Goal: Obtain resource: Download file/media

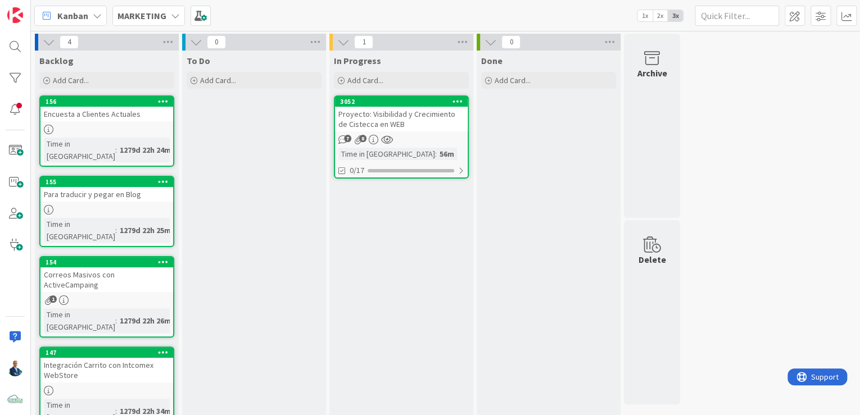
click at [366, 117] on div "Proyecto: Visibilidad y Crecimiento de Cistecca en WEB" at bounding box center [401, 119] width 133 height 25
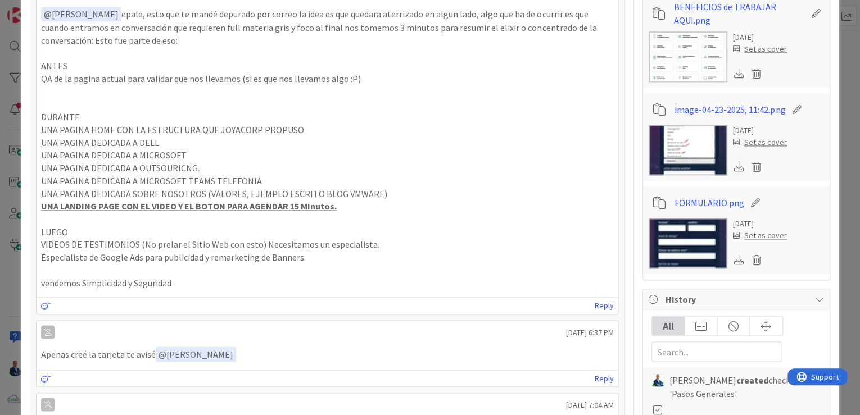
scroll to position [720, 0]
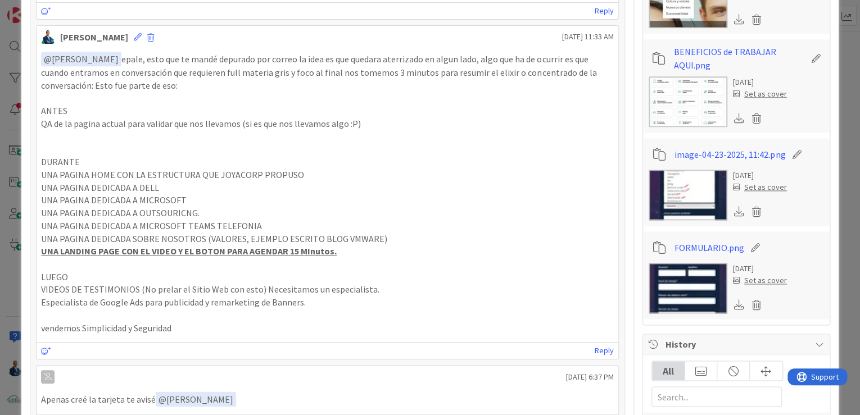
click at [706, 187] on img at bounding box center [688, 195] width 79 height 51
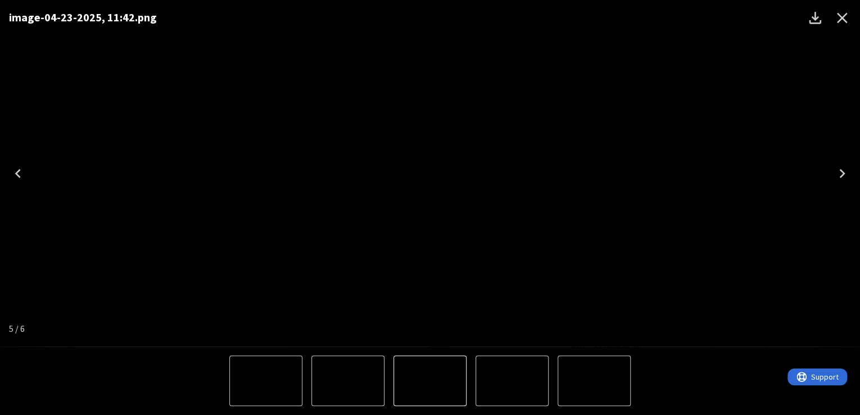
click at [705, 188] on div "image-04-23-2025, 11:42.png" at bounding box center [430, 173] width 860 height 347
drag, startPoint x: 846, startPoint y: 20, endPoint x: 790, endPoint y: 64, distance: 70.8
click at [846, 20] on icon "Close" at bounding box center [842, 18] width 18 height 18
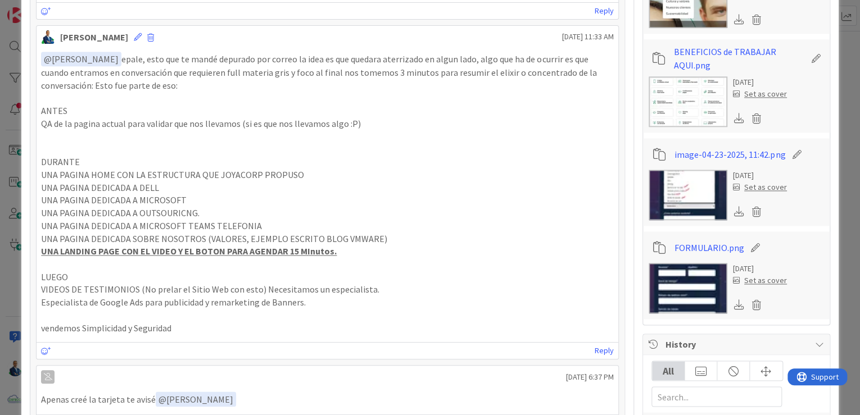
click at [690, 287] on img at bounding box center [688, 288] width 79 height 51
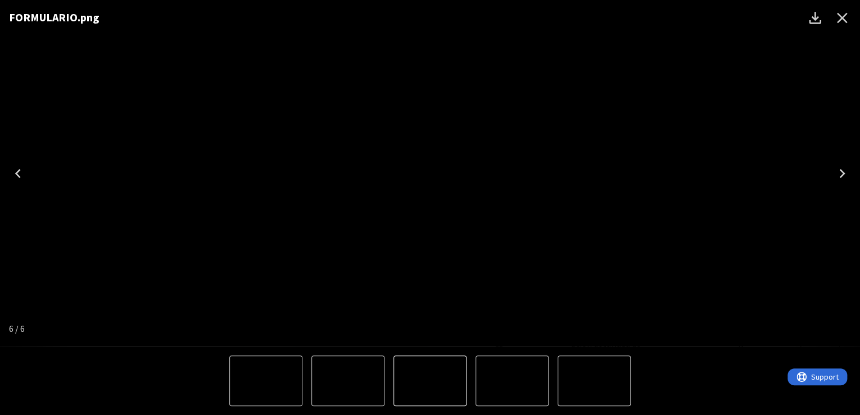
click at [641, 176] on div "FORMULARIO.png" at bounding box center [430, 173] width 860 height 347
click at [848, 18] on icon "Close" at bounding box center [842, 18] width 18 height 18
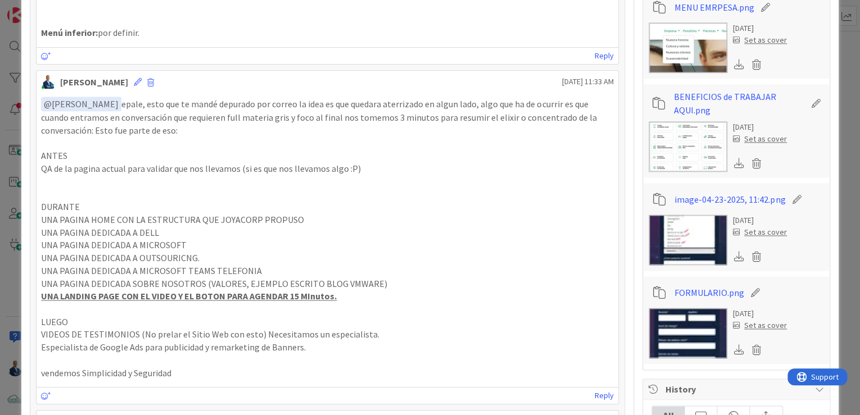
scroll to position [630, 0]
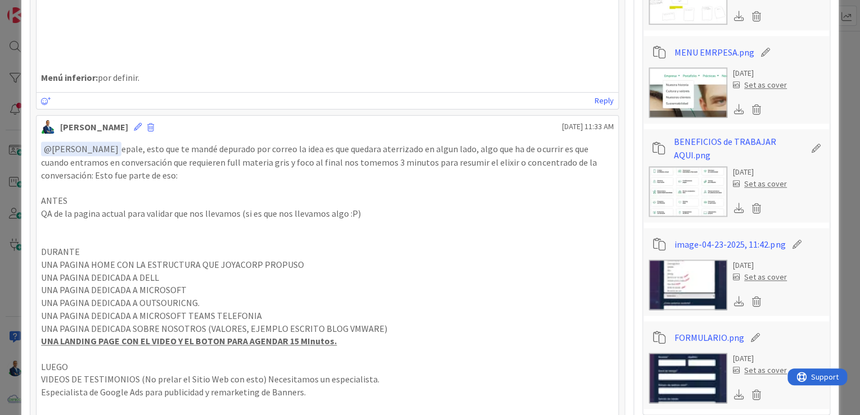
click at [685, 184] on img at bounding box center [688, 191] width 79 height 51
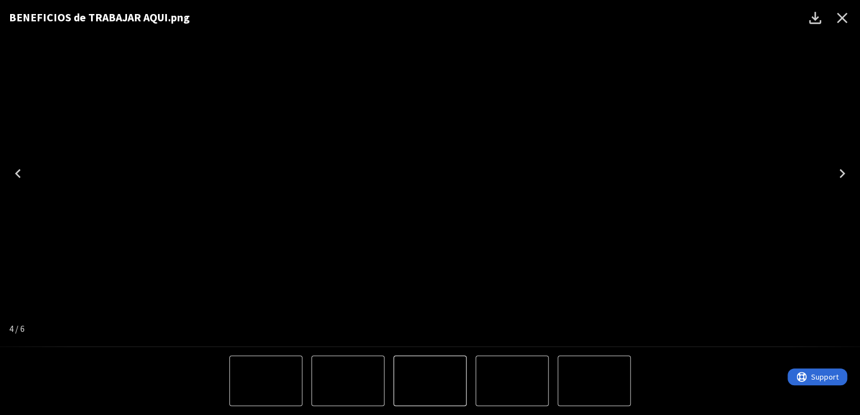
click at [755, 137] on div "BENEFICIOS de TRABAJAR AQUI.png" at bounding box center [430, 173] width 860 height 347
click at [837, 23] on icon "Close" at bounding box center [842, 18] width 18 height 18
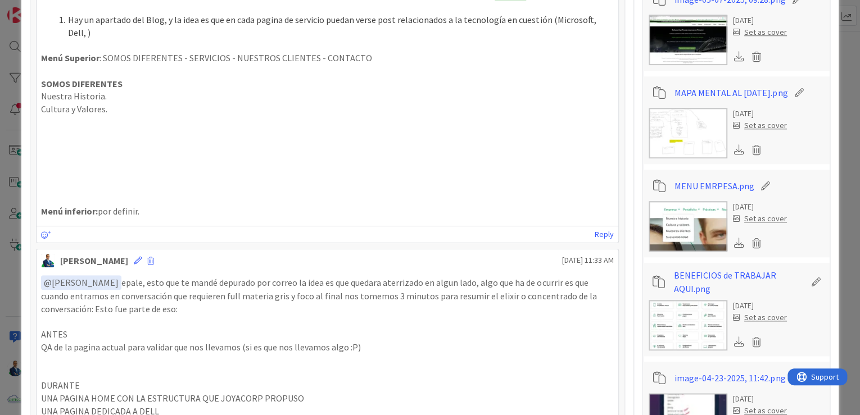
scroll to position [495, 0]
click at [677, 135] on img at bounding box center [688, 134] width 79 height 51
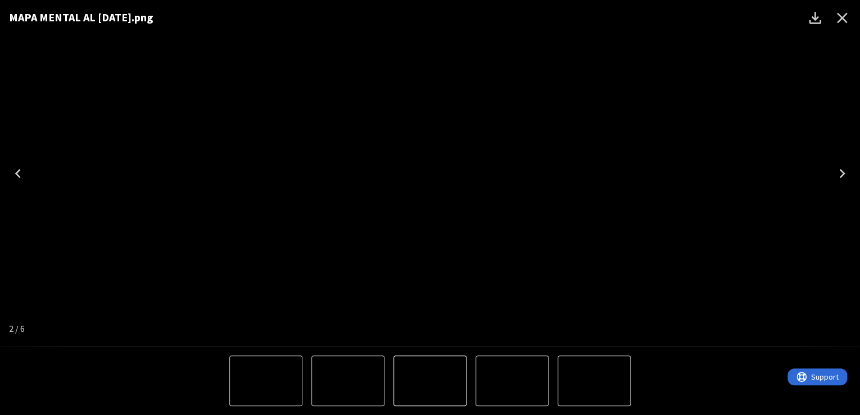
click at [834, 147] on div "MAPA MENTAL AL [DATE].png" at bounding box center [430, 173] width 860 height 347
click at [843, 19] on icon "Close" at bounding box center [842, 18] width 11 height 11
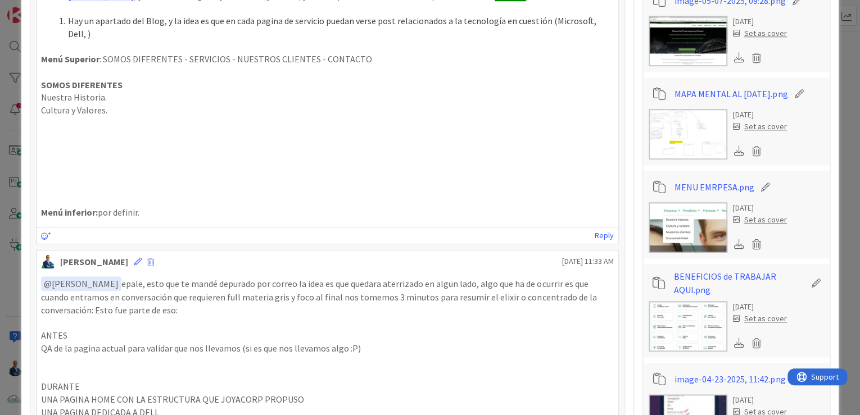
click at [693, 208] on img at bounding box center [688, 227] width 79 height 51
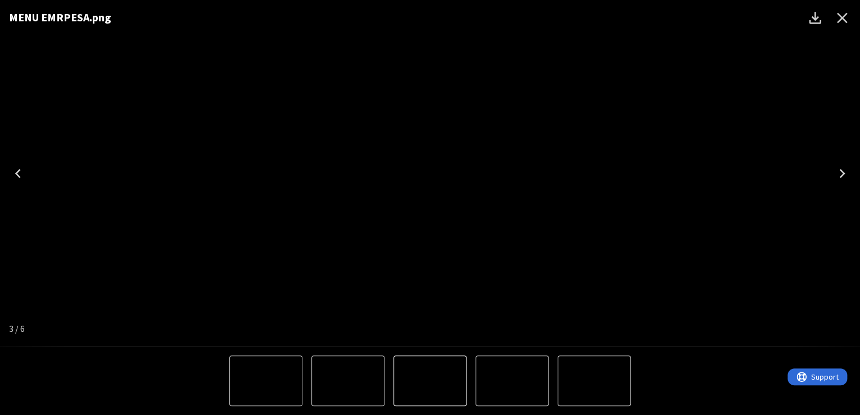
click at [749, 125] on div "MENU EMRPESA.png" at bounding box center [430, 173] width 860 height 347
click at [838, 20] on icon "Close" at bounding box center [842, 18] width 18 height 18
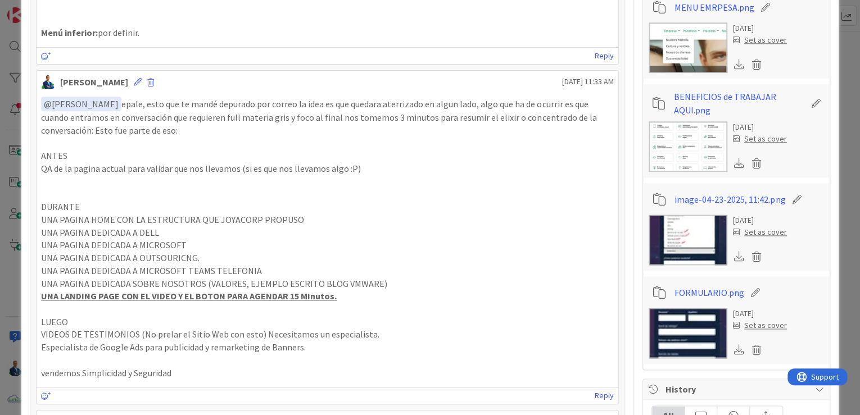
scroll to position [765, 0]
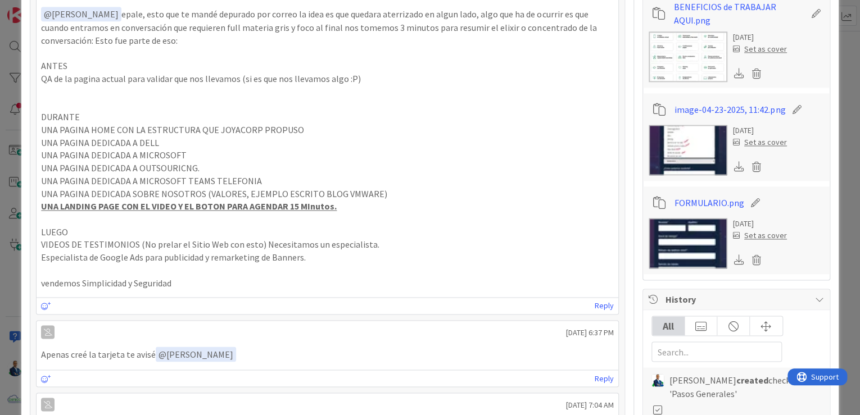
click at [706, 220] on img at bounding box center [688, 243] width 79 height 51
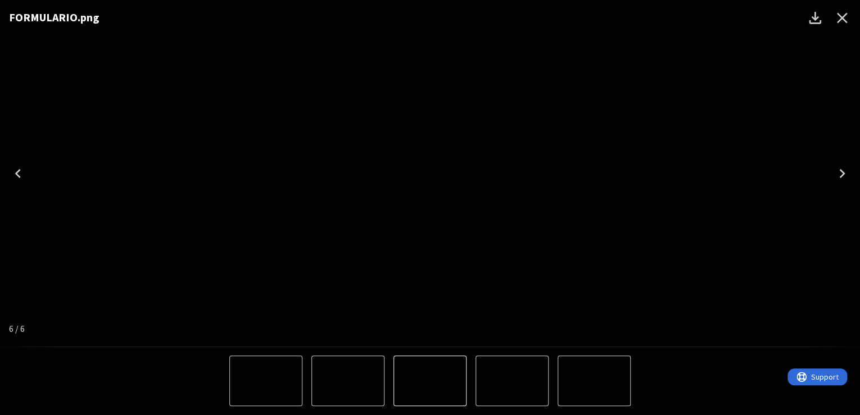
click at [626, 107] on div "FORMULARIO.png" at bounding box center [430, 173] width 860 height 347
click at [840, 13] on icon "Close" at bounding box center [842, 18] width 18 height 18
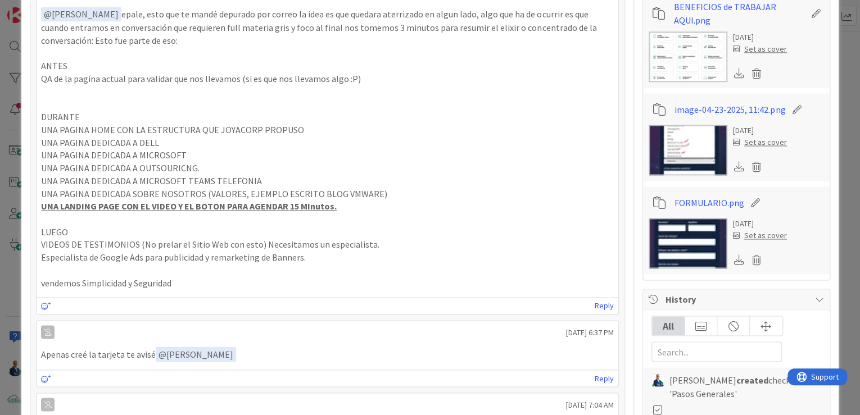
click at [694, 164] on img at bounding box center [688, 150] width 79 height 51
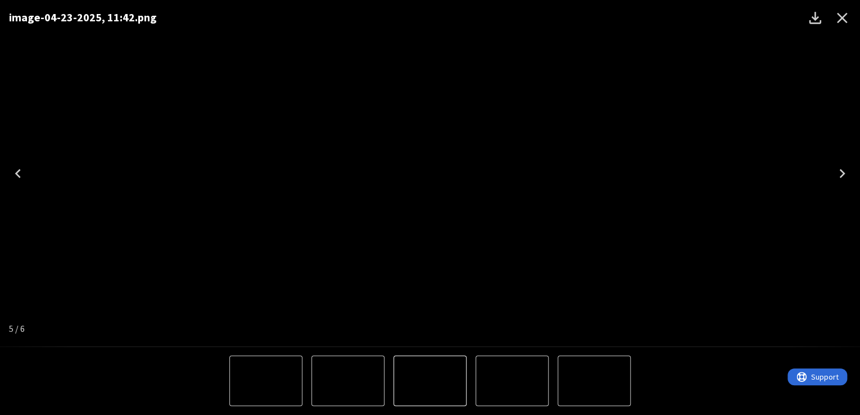
click at [724, 115] on div "image-04-23-2025, 11:42.png" at bounding box center [430, 173] width 860 height 347
click at [837, 21] on icon "Close" at bounding box center [842, 18] width 18 height 18
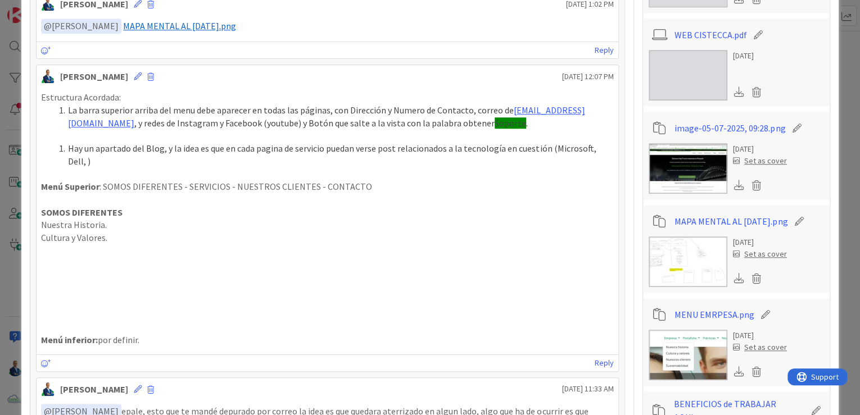
scroll to position [360, 0]
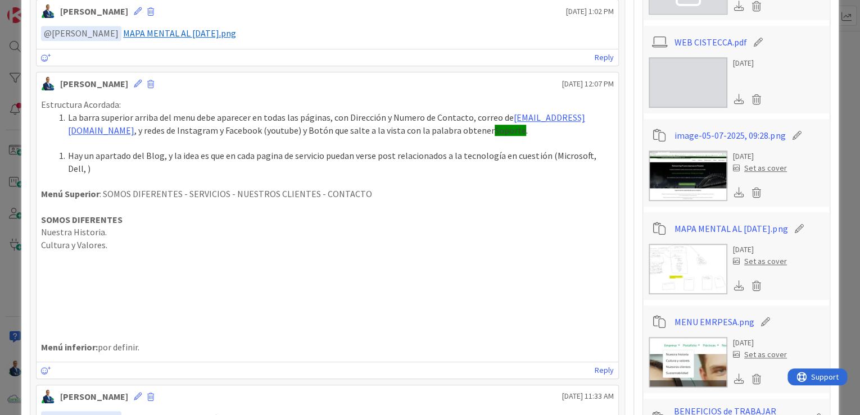
click at [681, 178] on img at bounding box center [688, 176] width 79 height 51
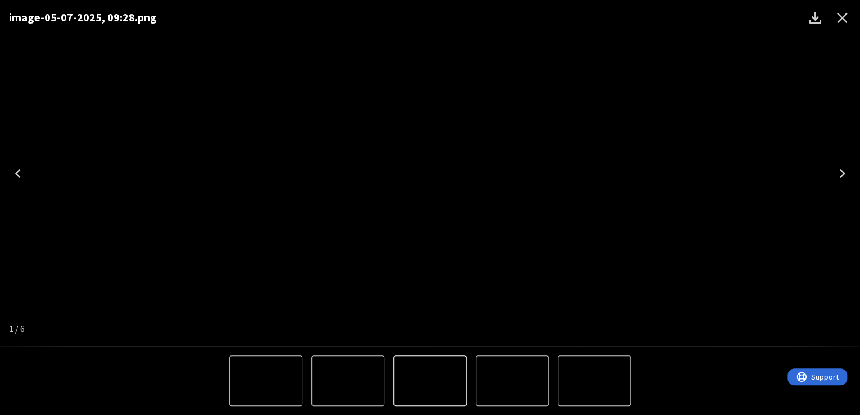
click at [430, 174] on img "1 of 6" at bounding box center [430, 174] width 0 height 0
click at [841, 24] on icon "Close" at bounding box center [842, 18] width 18 height 18
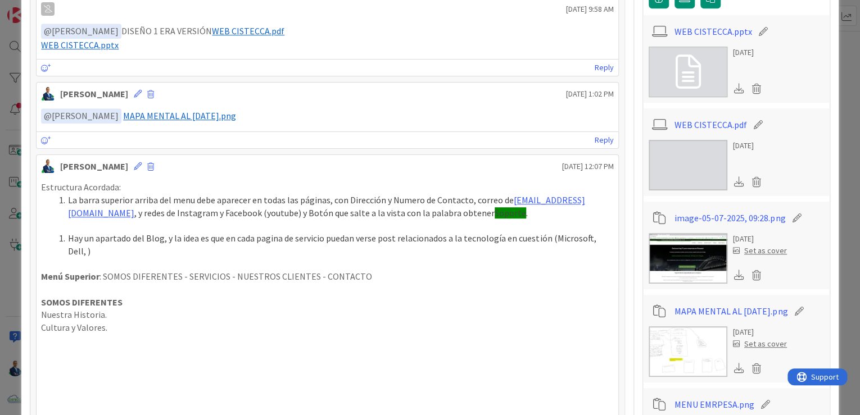
scroll to position [225, 0]
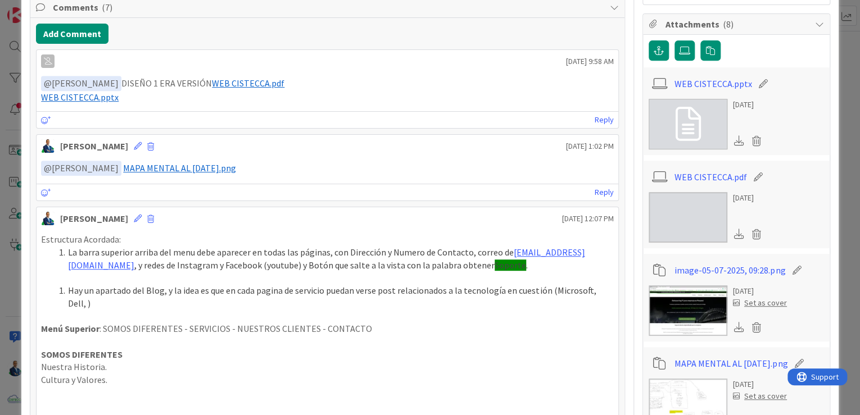
click at [698, 78] on link "WEB CISTECCA.pptx" at bounding box center [714, 83] width 78 height 13
click at [751, 137] on icon at bounding box center [756, 141] width 16 height 17
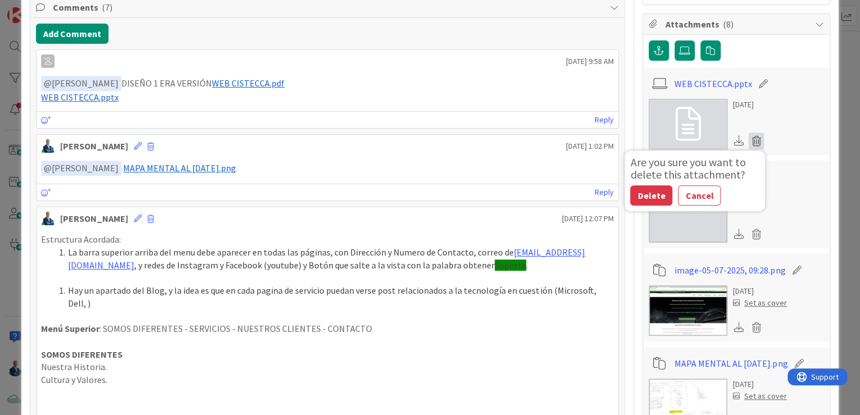
click at [635, 200] on button "Delete" at bounding box center [651, 196] width 42 height 20
type textarea "x"
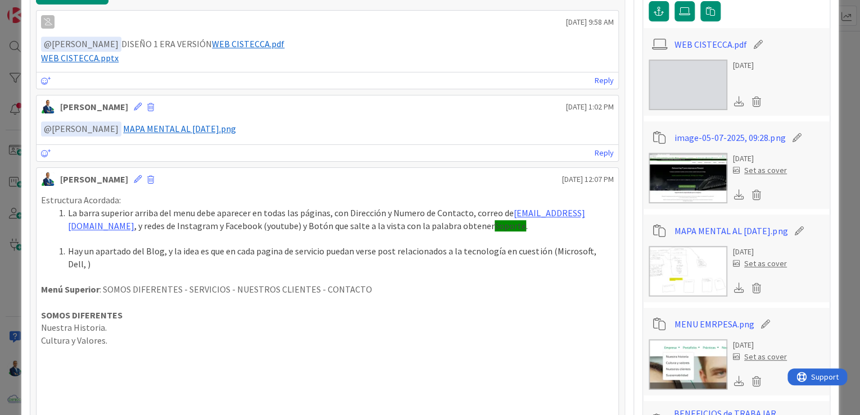
scroll to position [270, 0]
